Goal: Task Accomplishment & Management: Complete application form

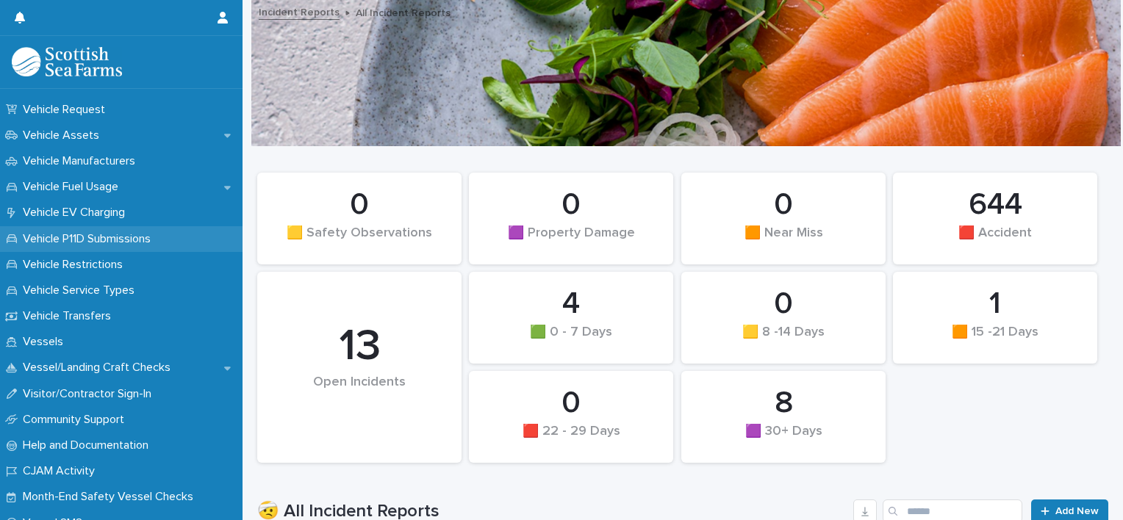
scroll to position [1224, 0]
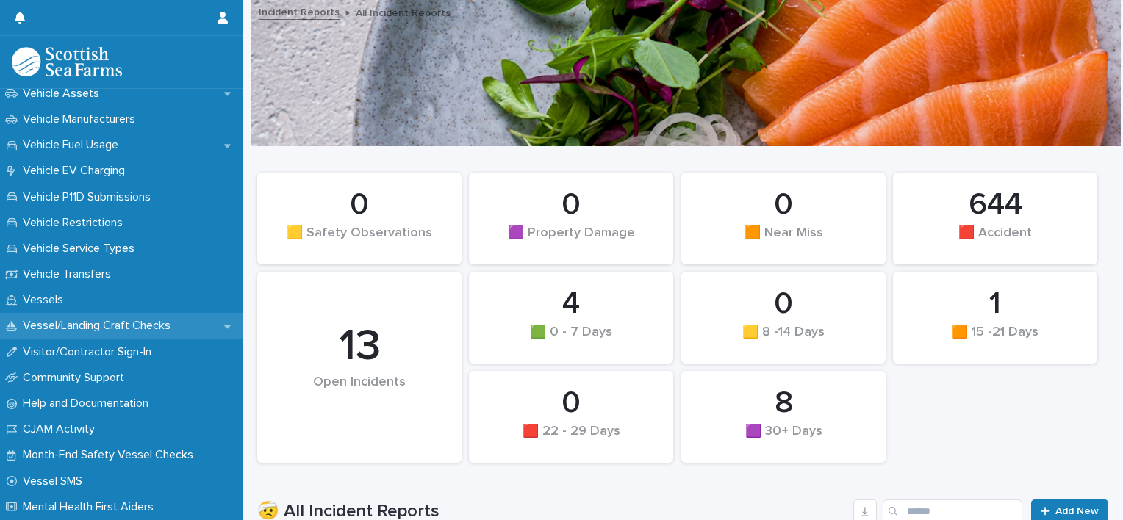
click at [152, 332] on p "Vessel/Landing Craft Checks" at bounding box center [99, 326] width 165 height 14
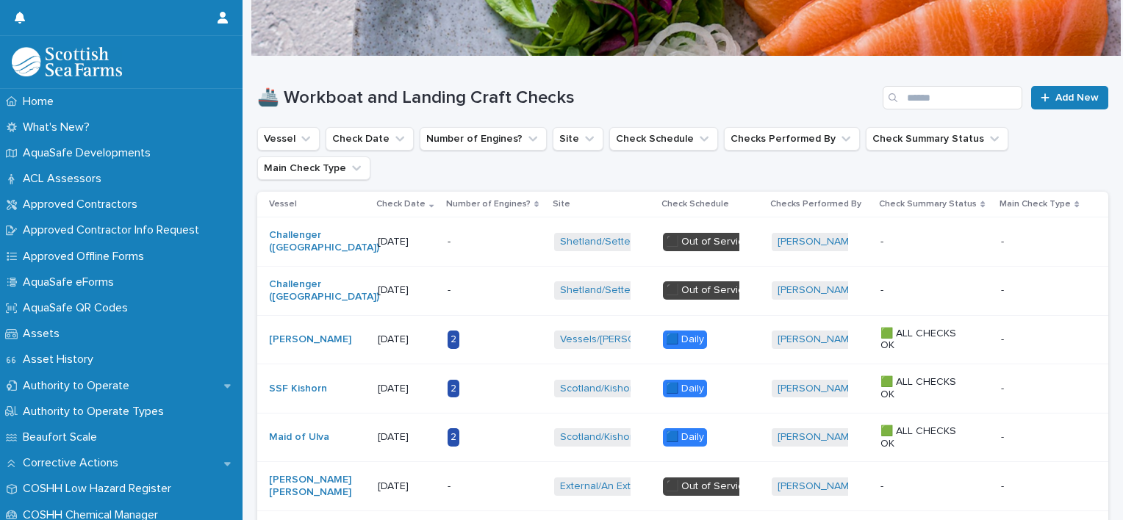
scroll to position [73, 0]
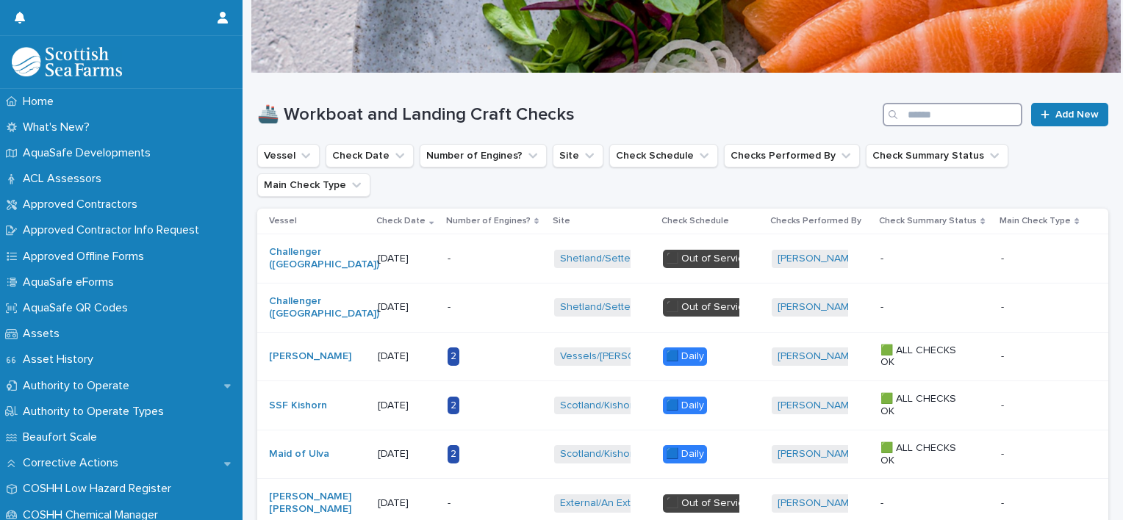
click at [918, 118] on input "Search" at bounding box center [953, 115] width 140 height 24
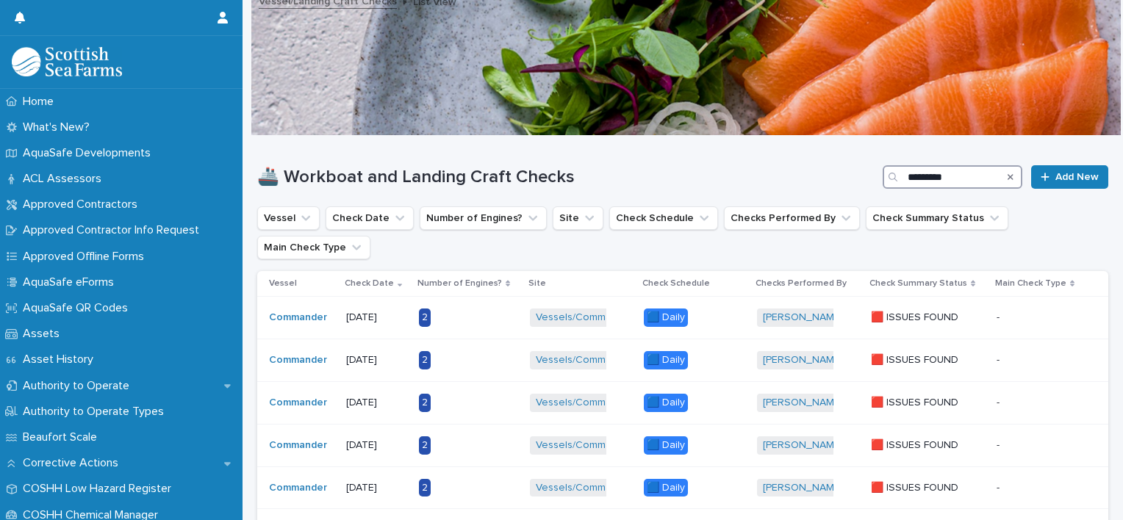
scroll to position [73, 0]
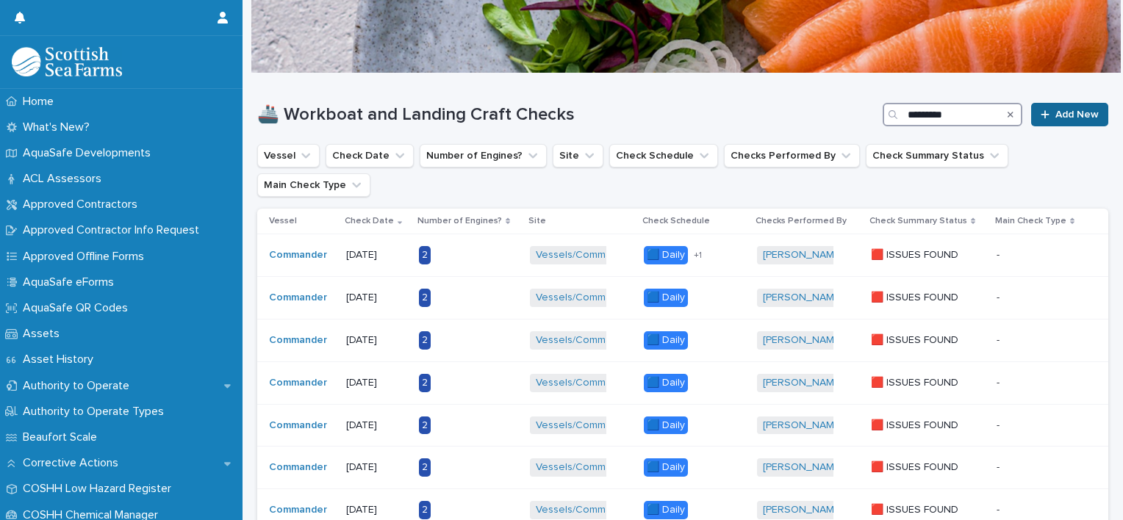
type input "*********"
click at [1052, 107] on link "Add New" at bounding box center [1069, 115] width 77 height 24
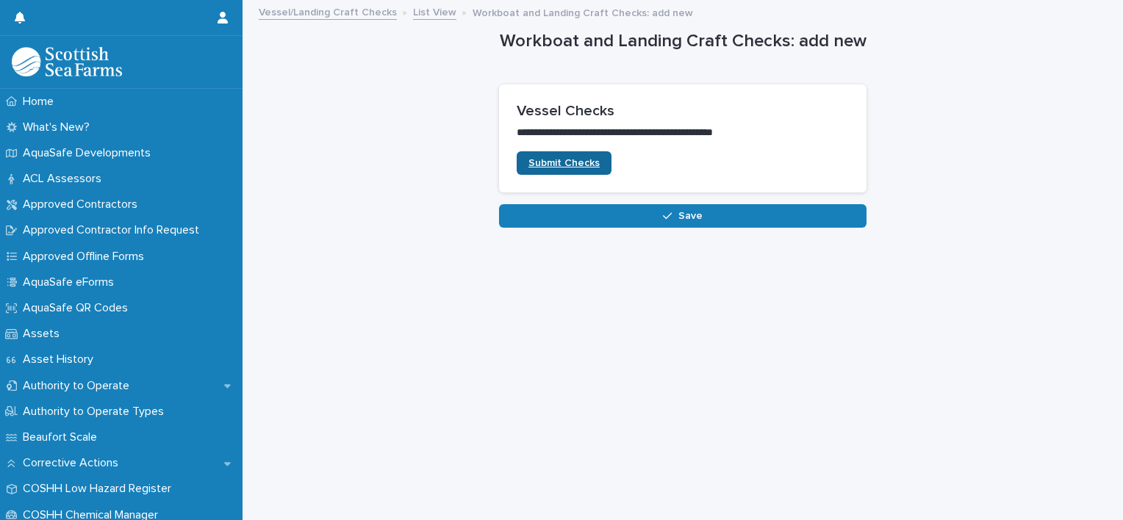
click at [586, 165] on span "Submit Checks" at bounding box center [563, 163] width 71 height 10
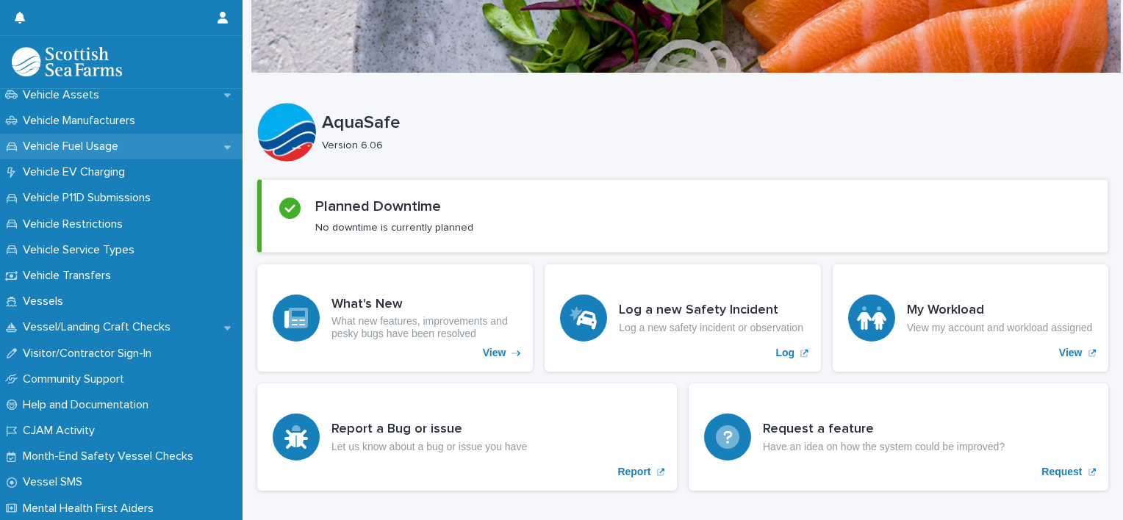
scroll to position [1120, 0]
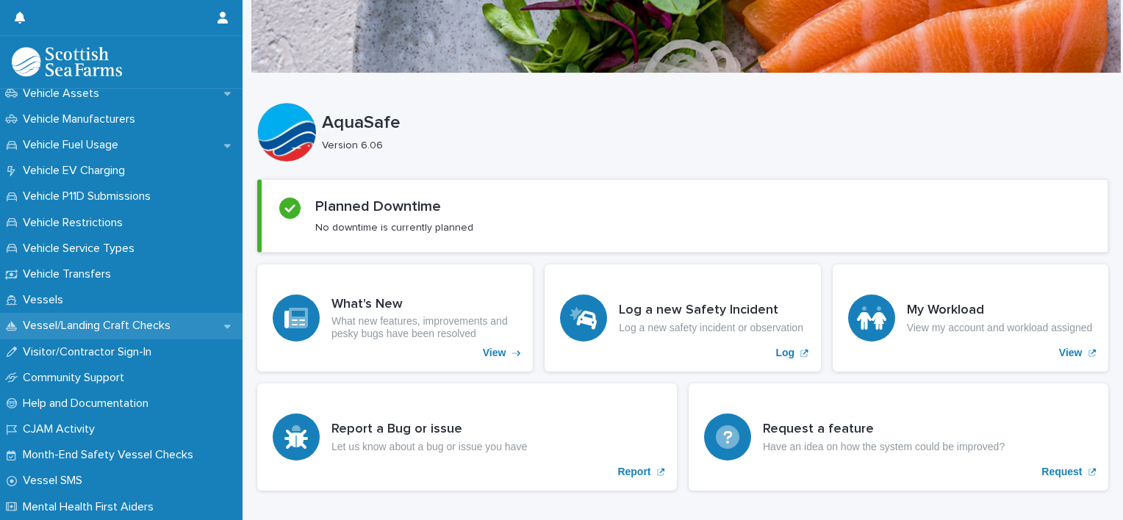
click at [118, 320] on p "Vessel/Landing Craft Checks" at bounding box center [99, 326] width 165 height 14
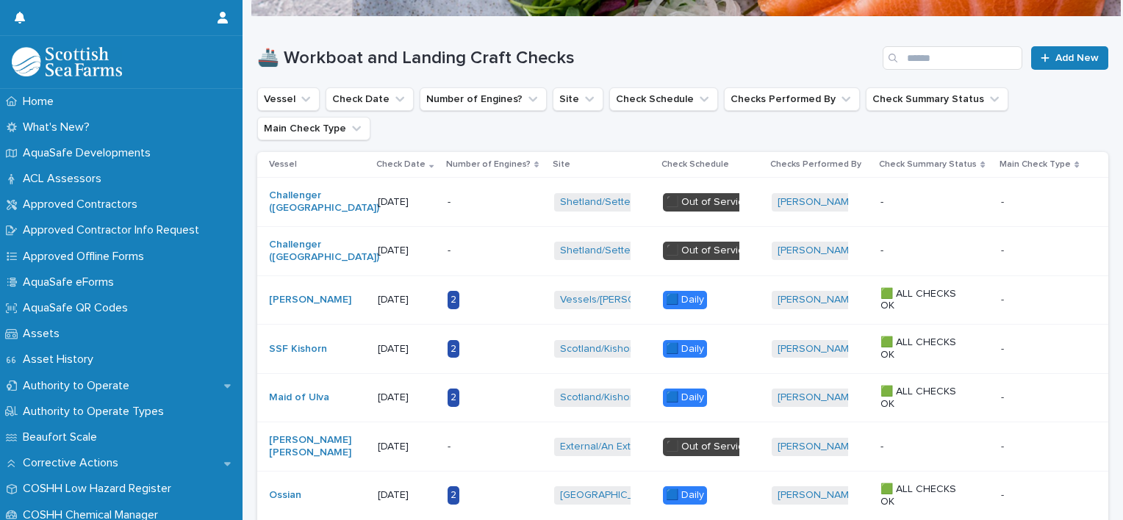
scroll to position [147, 0]
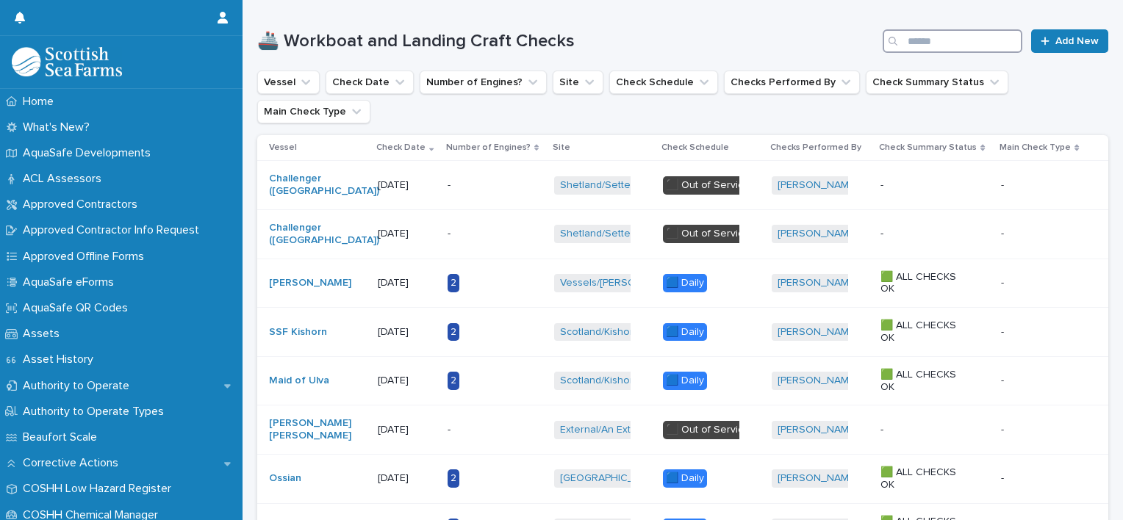
click at [897, 37] on input "Search" at bounding box center [953, 41] width 140 height 24
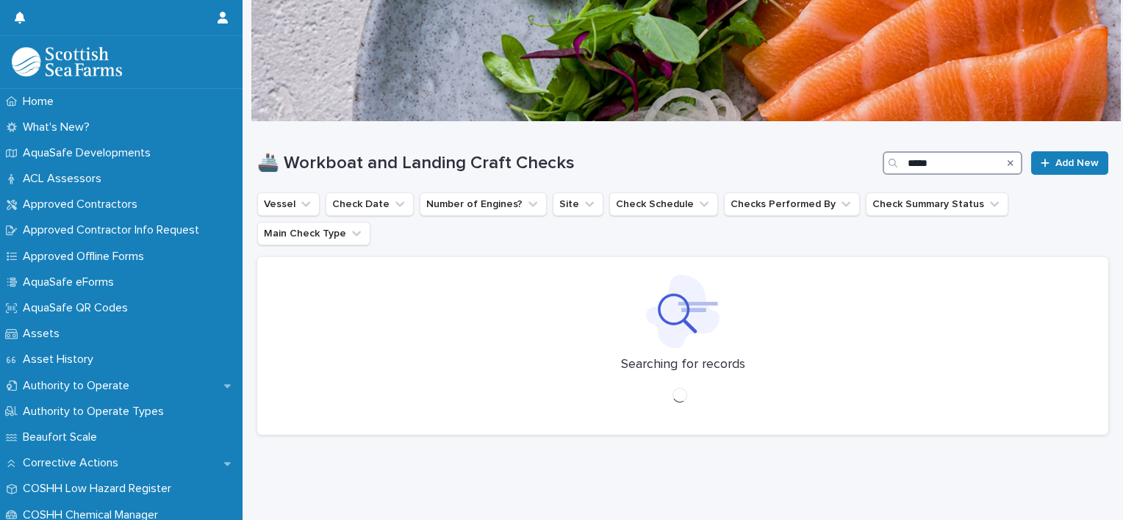
scroll to position [11, 0]
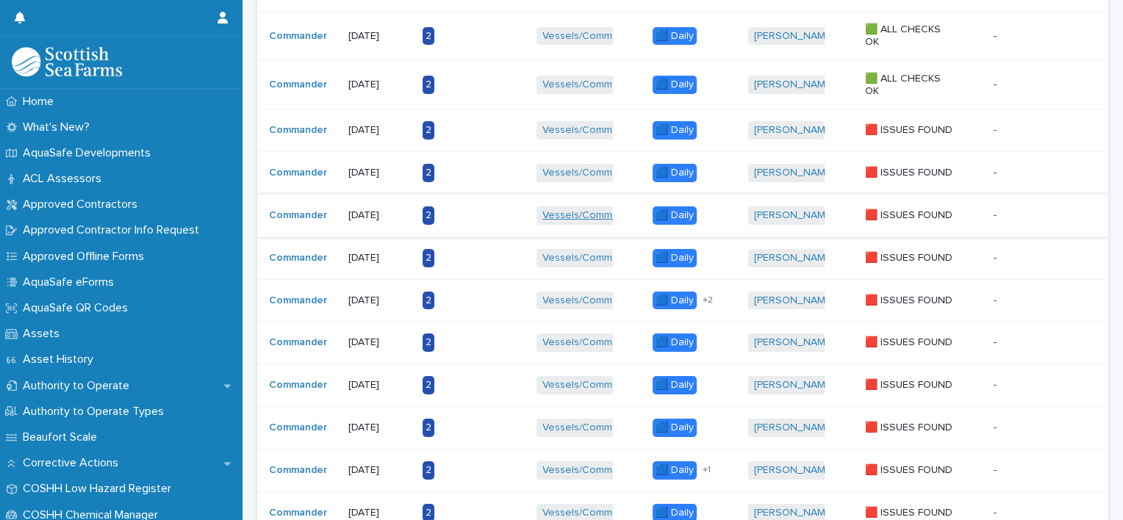
scroll to position [808, 0]
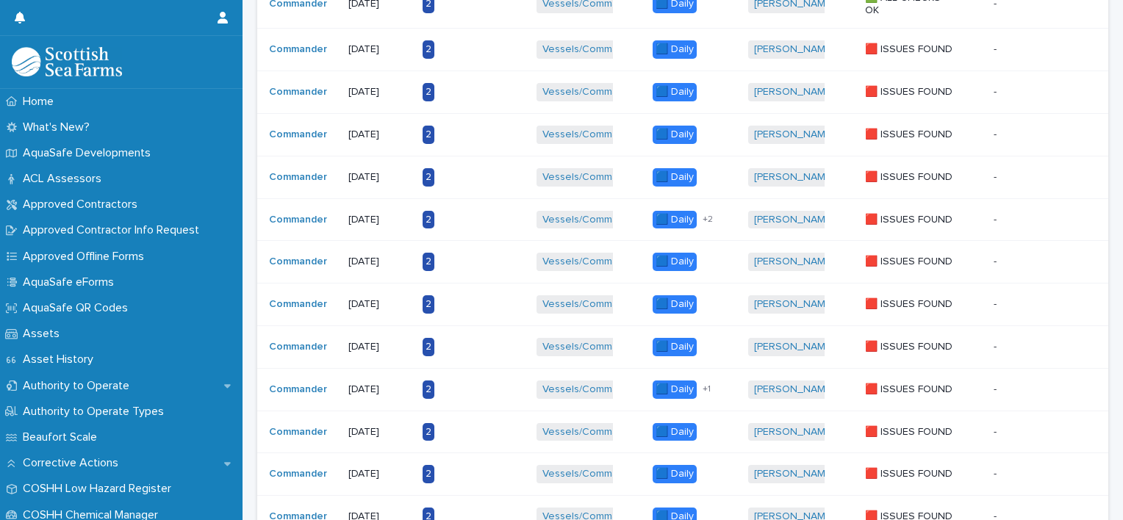
type input "*********"
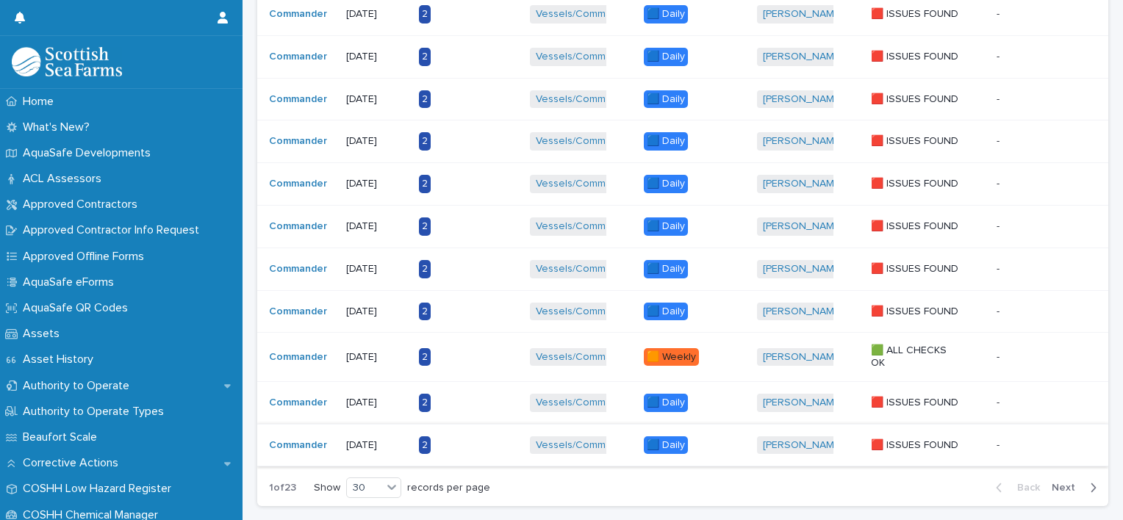
scroll to position [1190, 0]
